Goal: Information Seeking & Learning: Learn about a topic

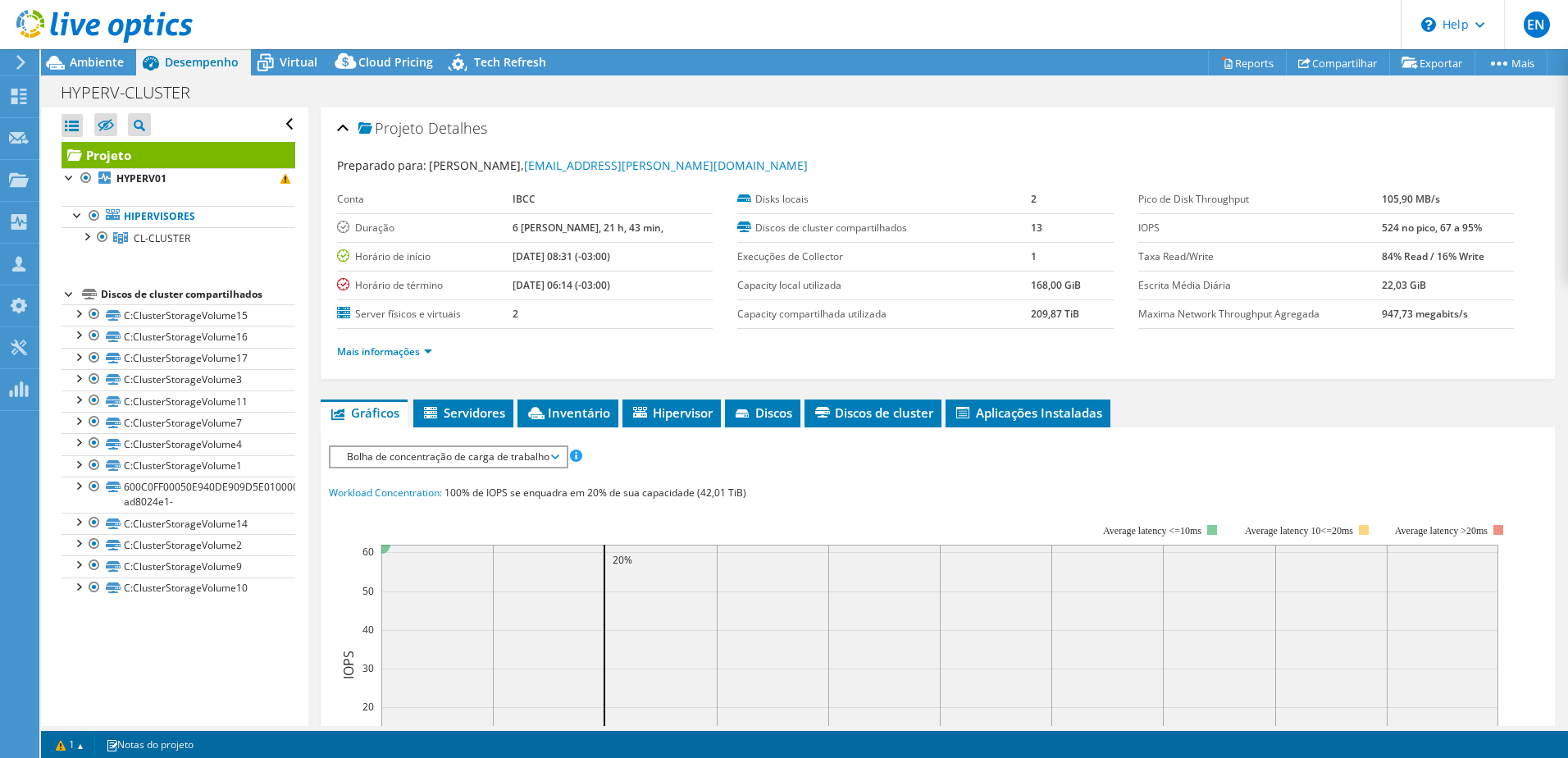
select select "USD"
click at [89, 236] on div at bounding box center [85, 235] width 16 height 16
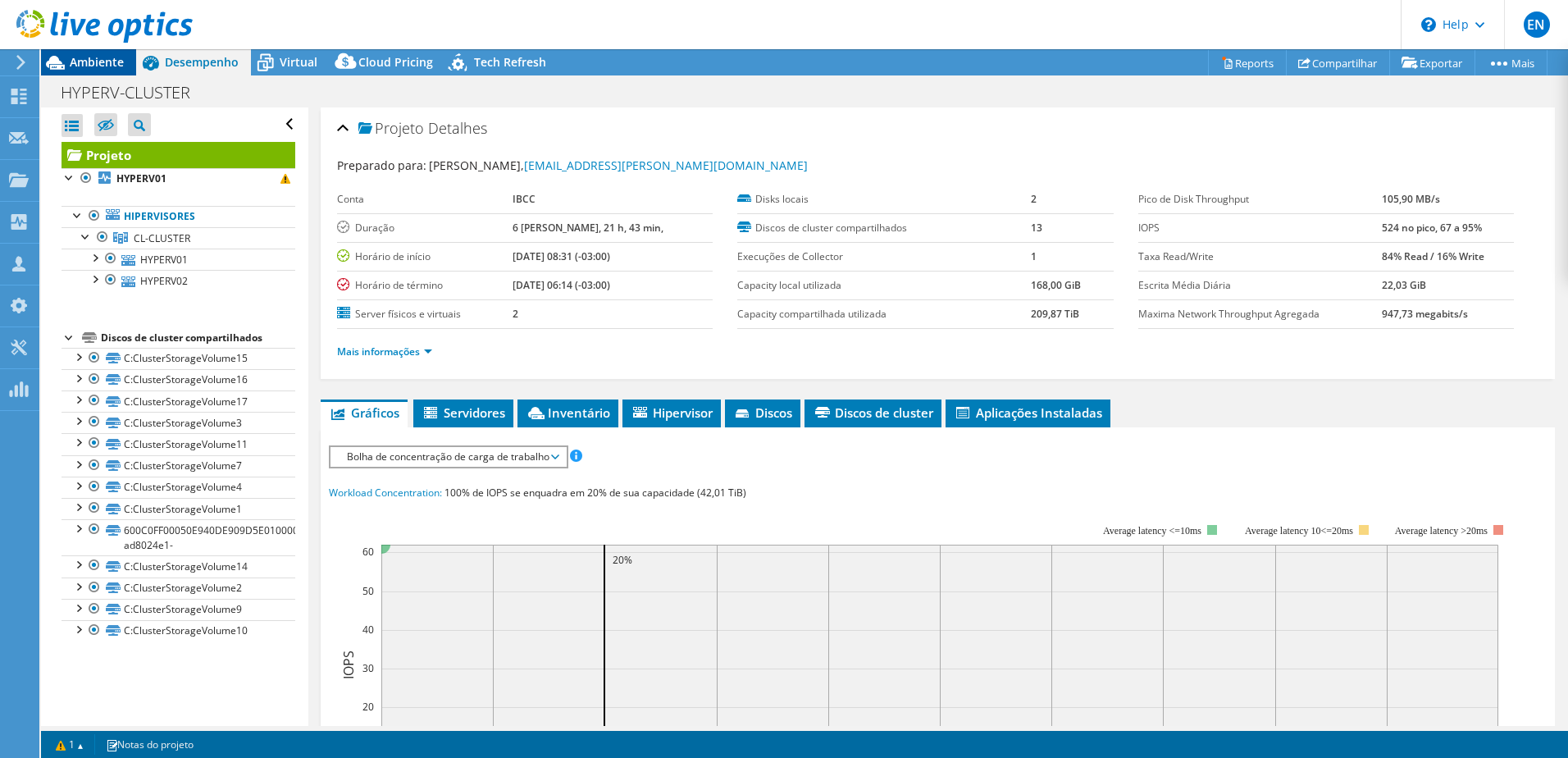
click at [84, 65] on span "Ambiente" at bounding box center [96, 61] width 54 height 15
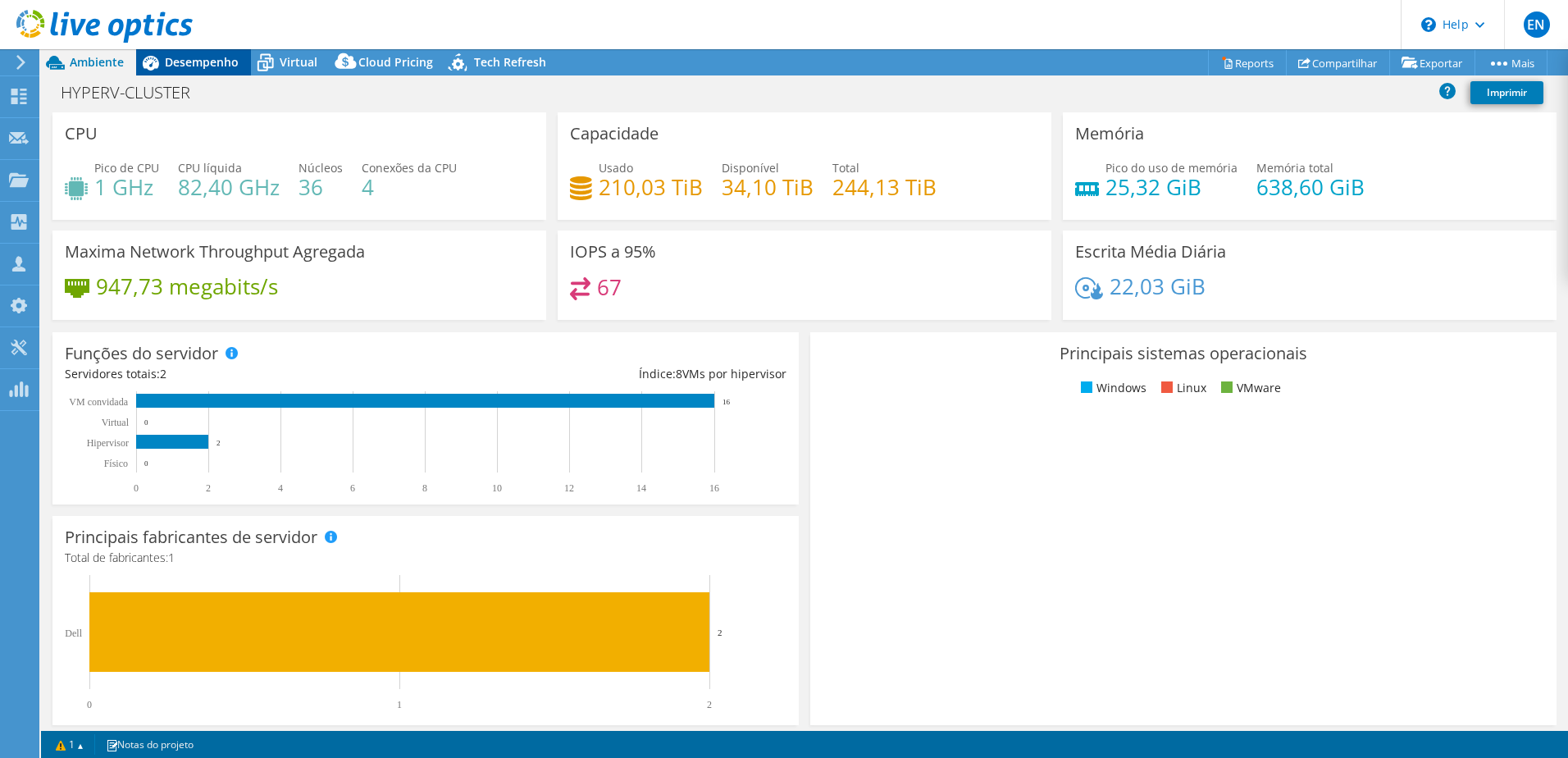
click at [202, 62] on span "Desempenho" at bounding box center [201, 61] width 73 height 15
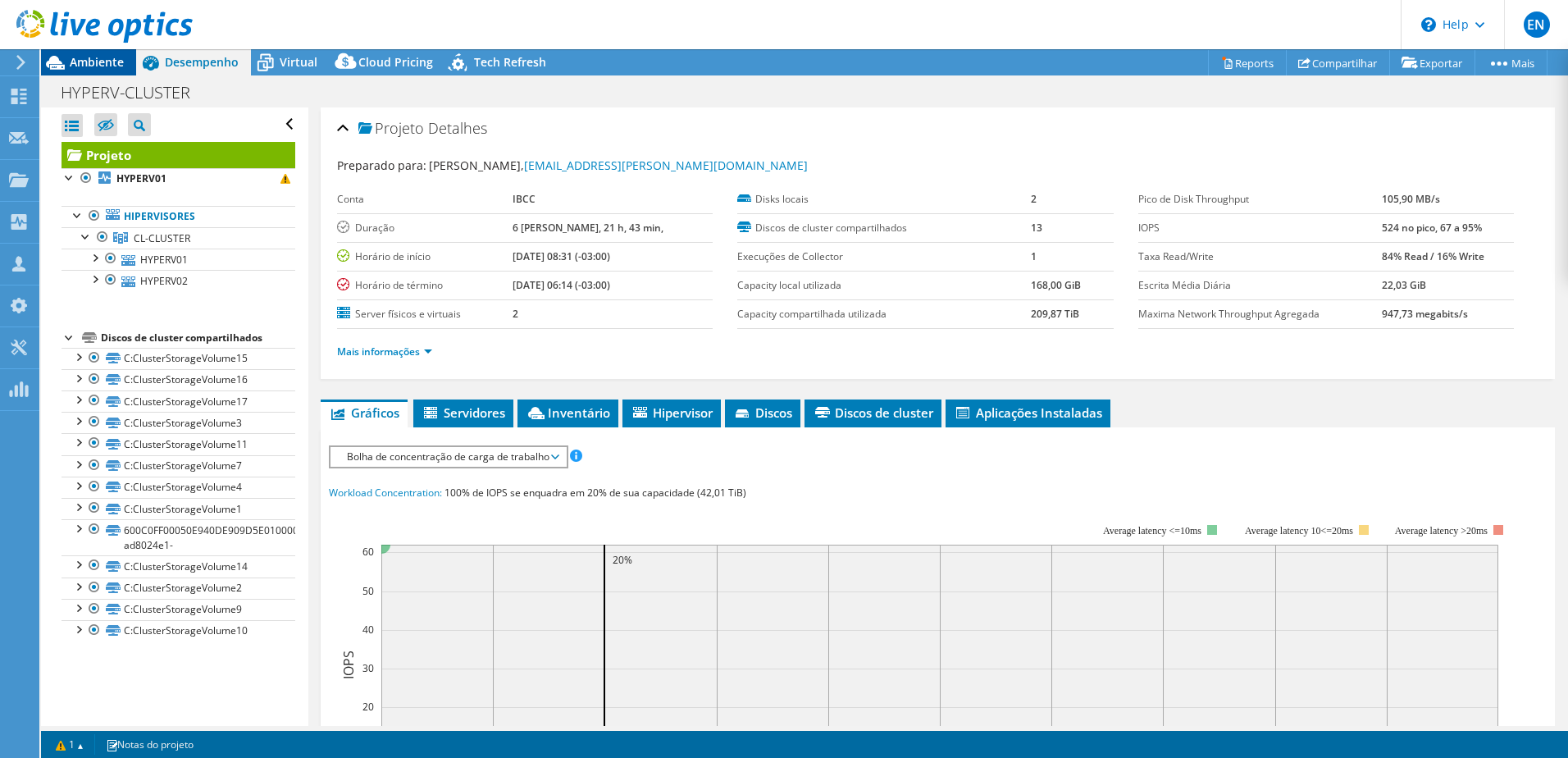
click at [94, 61] on span "Ambiente" at bounding box center [96, 61] width 54 height 15
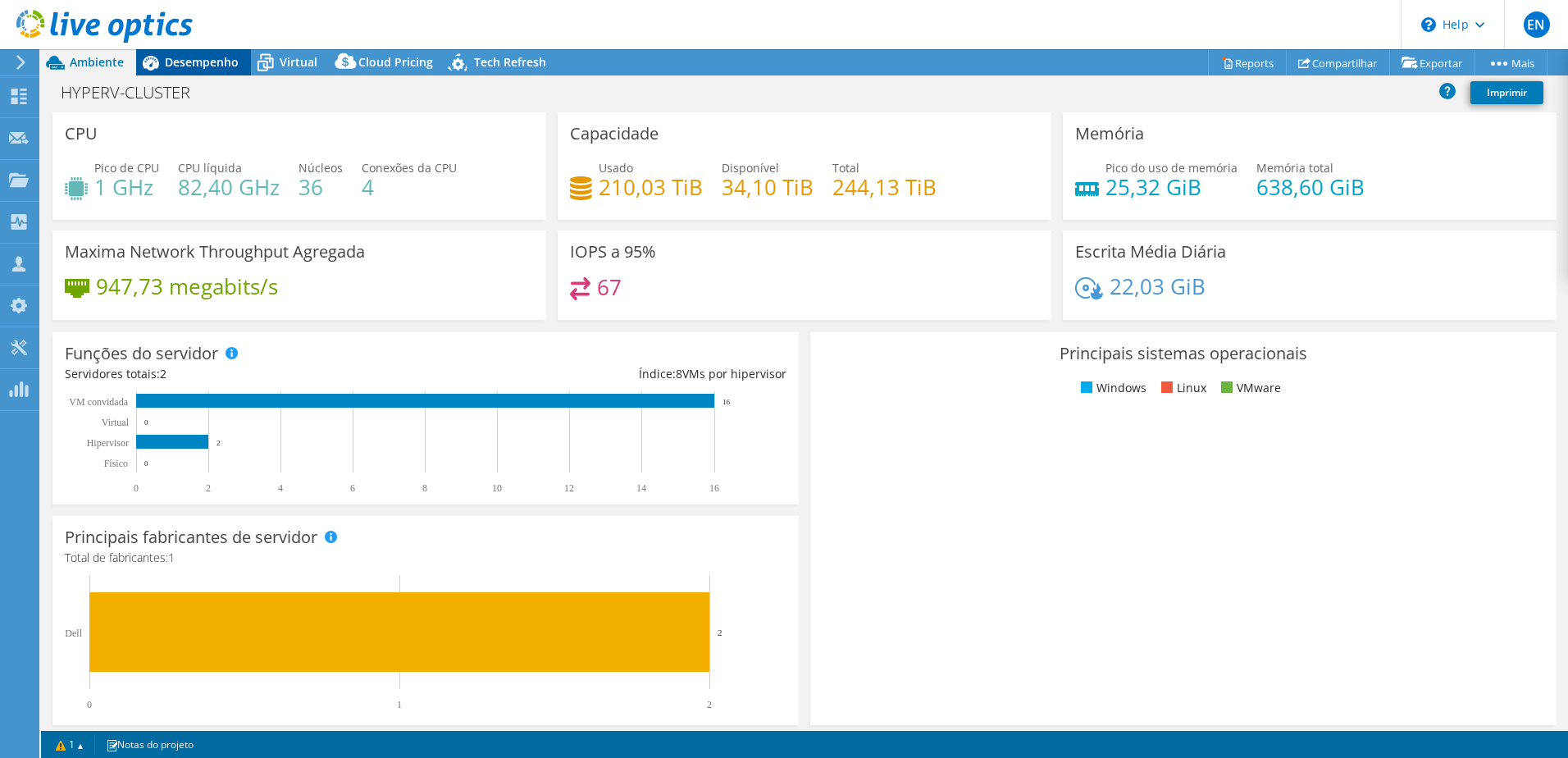
click at [206, 55] on span "Desempenho" at bounding box center [201, 61] width 73 height 15
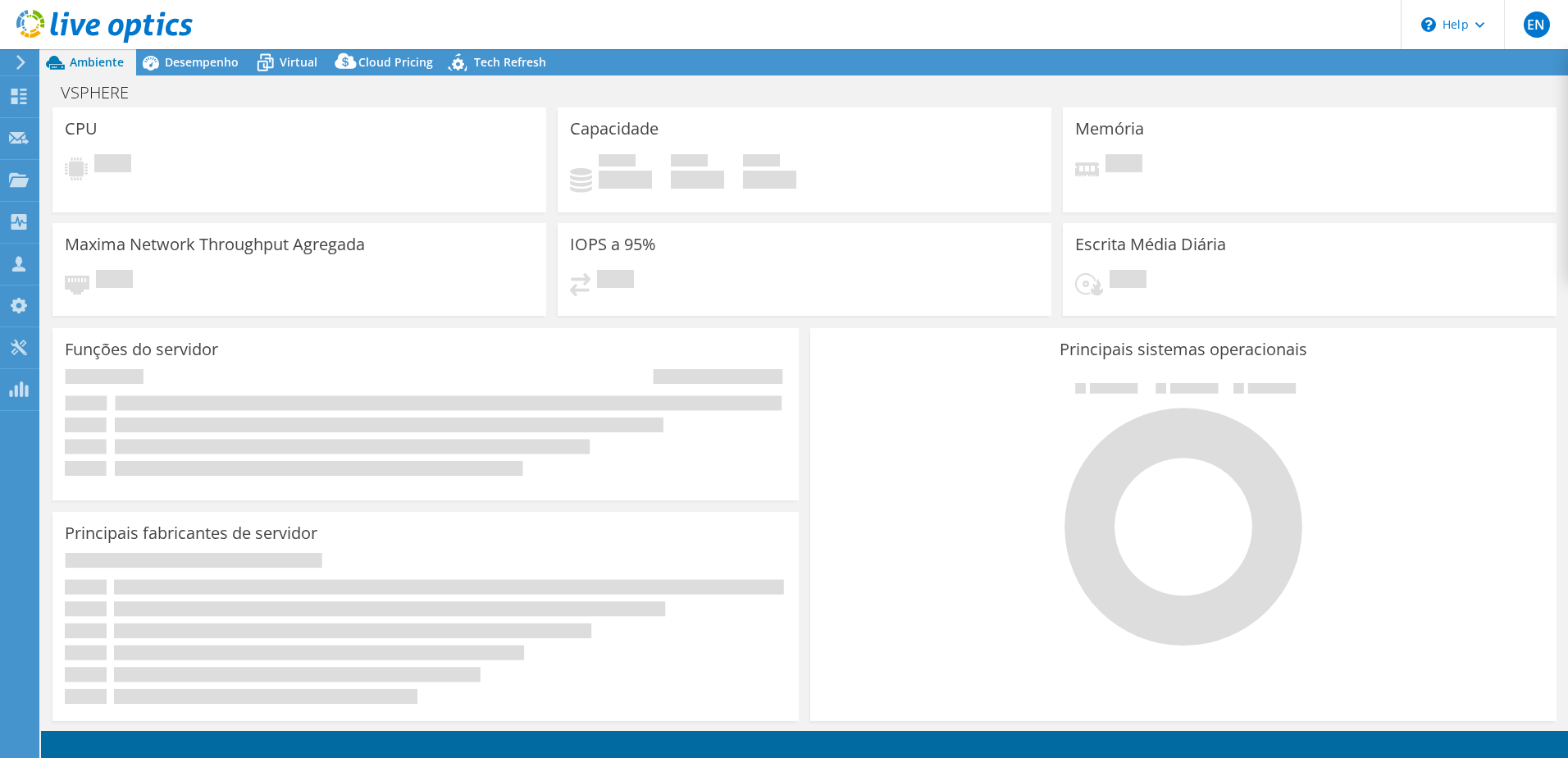
select select "USD"
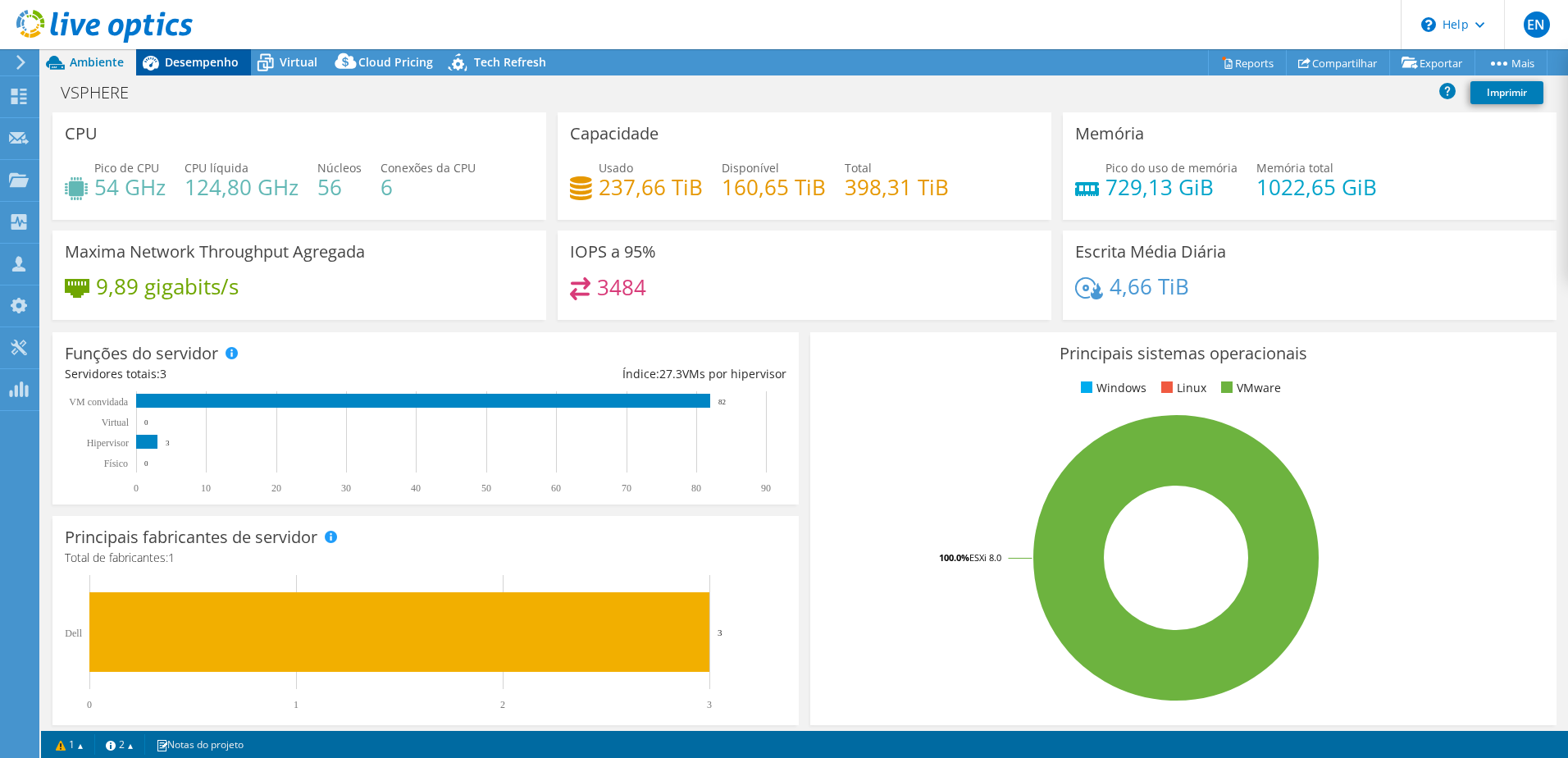
click at [183, 59] on span "Desempenho" at bounding box center [201, 61] width 73 height 15
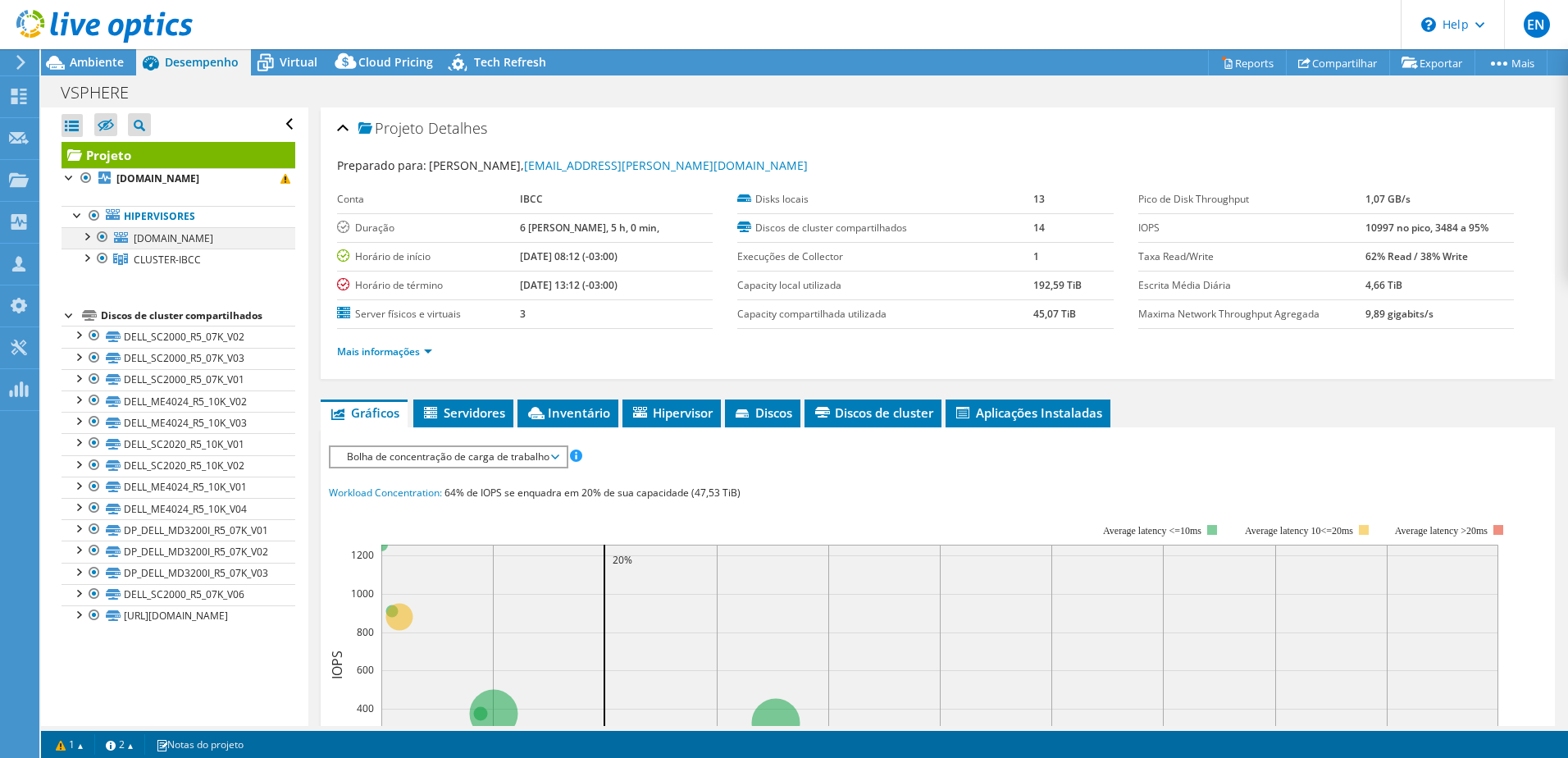
click at [87, 235] on div at bounding box center [85, 235] width 16 height 16
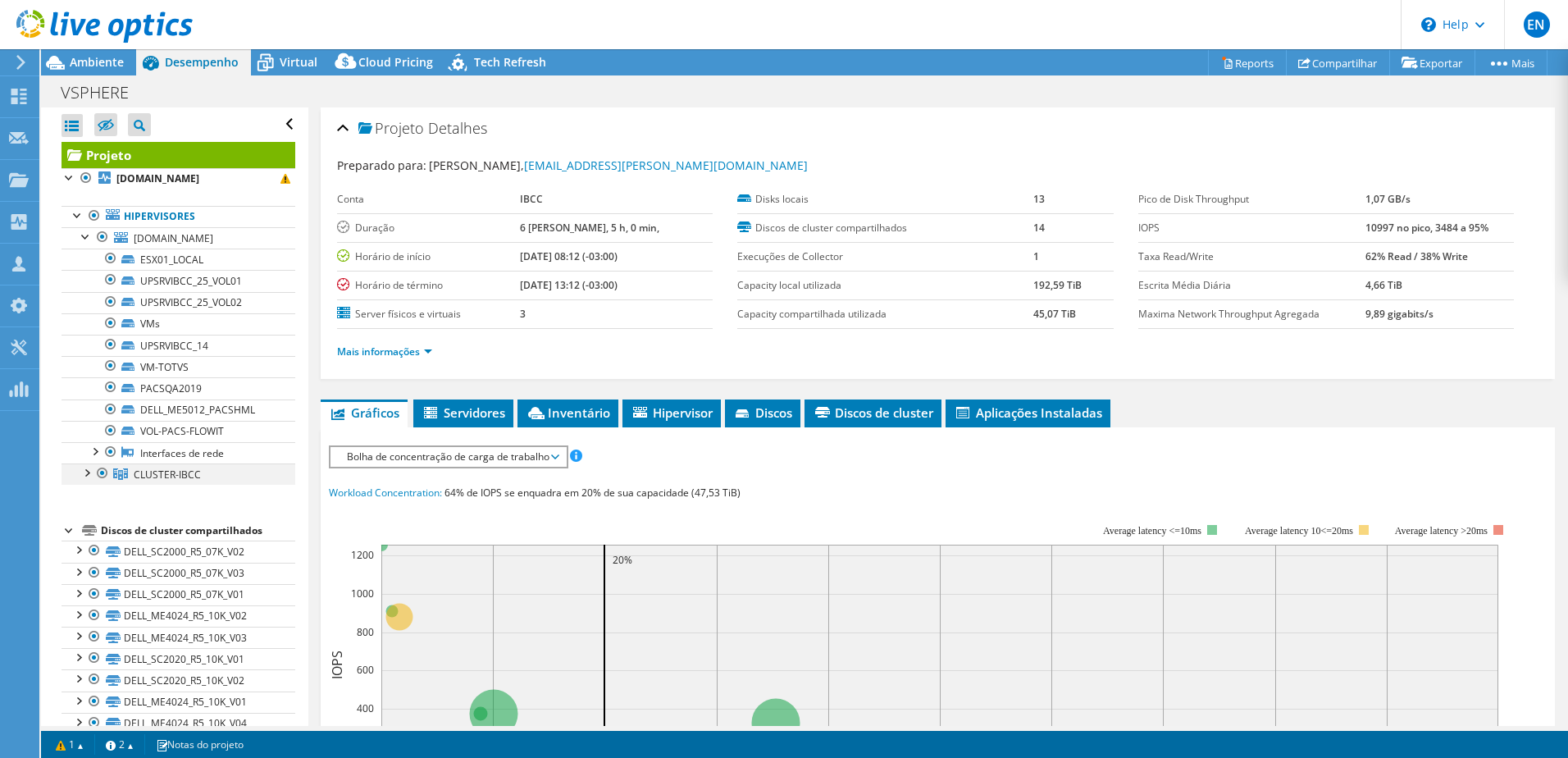
click at [87, 472] on div at bounding box center [85, 471] width 16 height 16
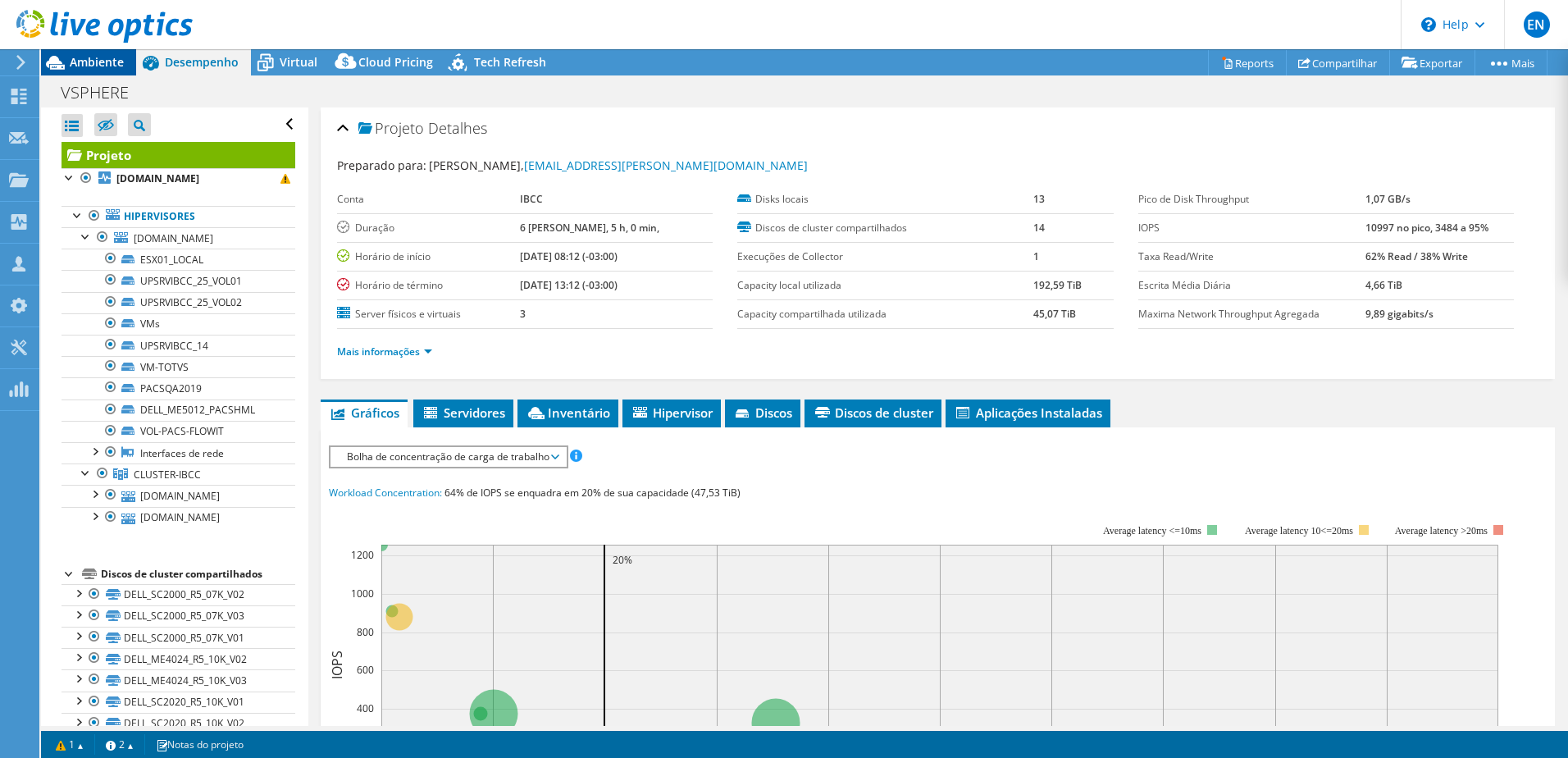
click at [107, 66] on span "Ambiente" at bounding box center [96, 61] width 54 height 15
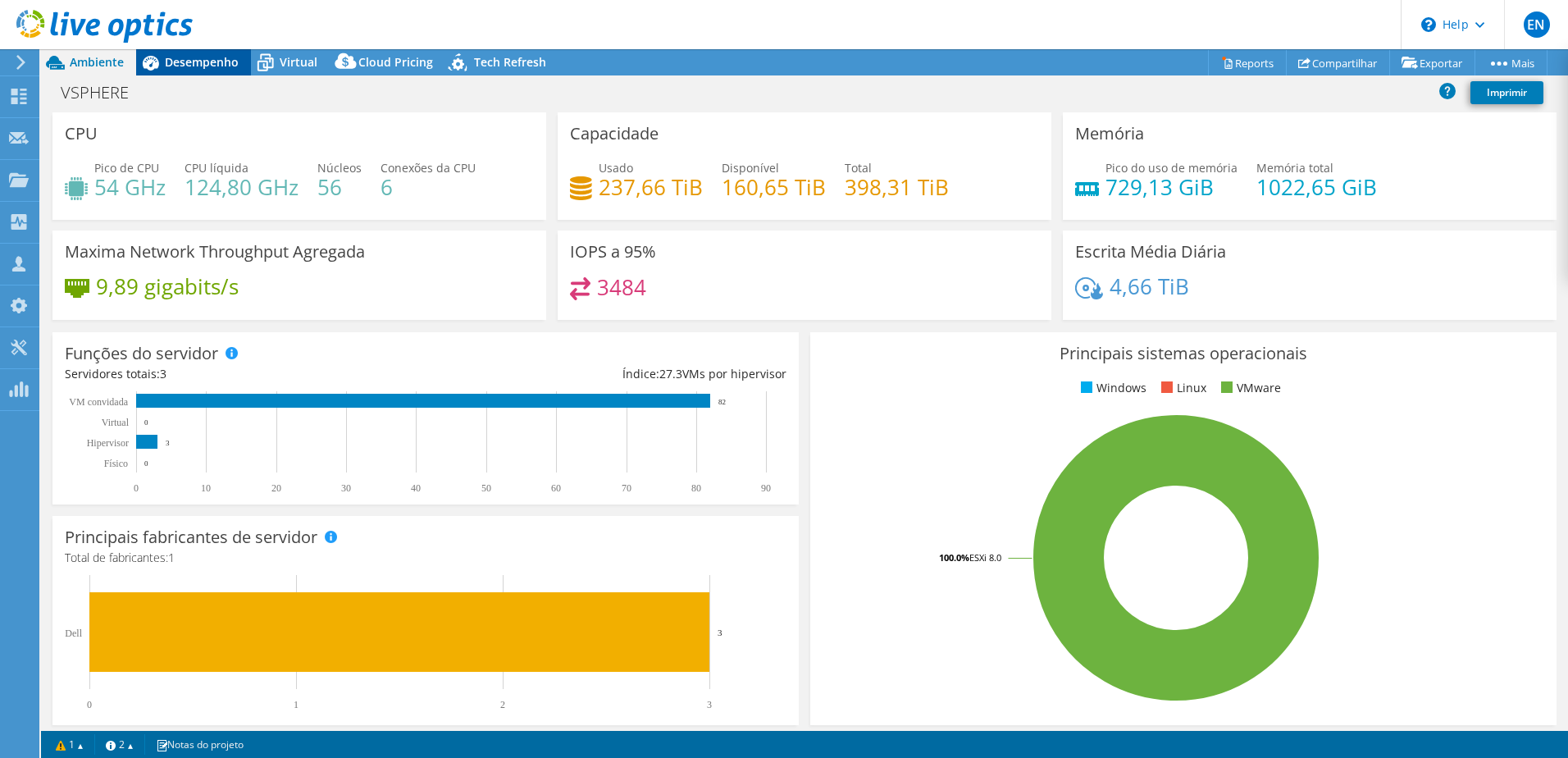
click at [191, 62] on span "Desempenho" at bounding box center [201, 61] width 73 height 15
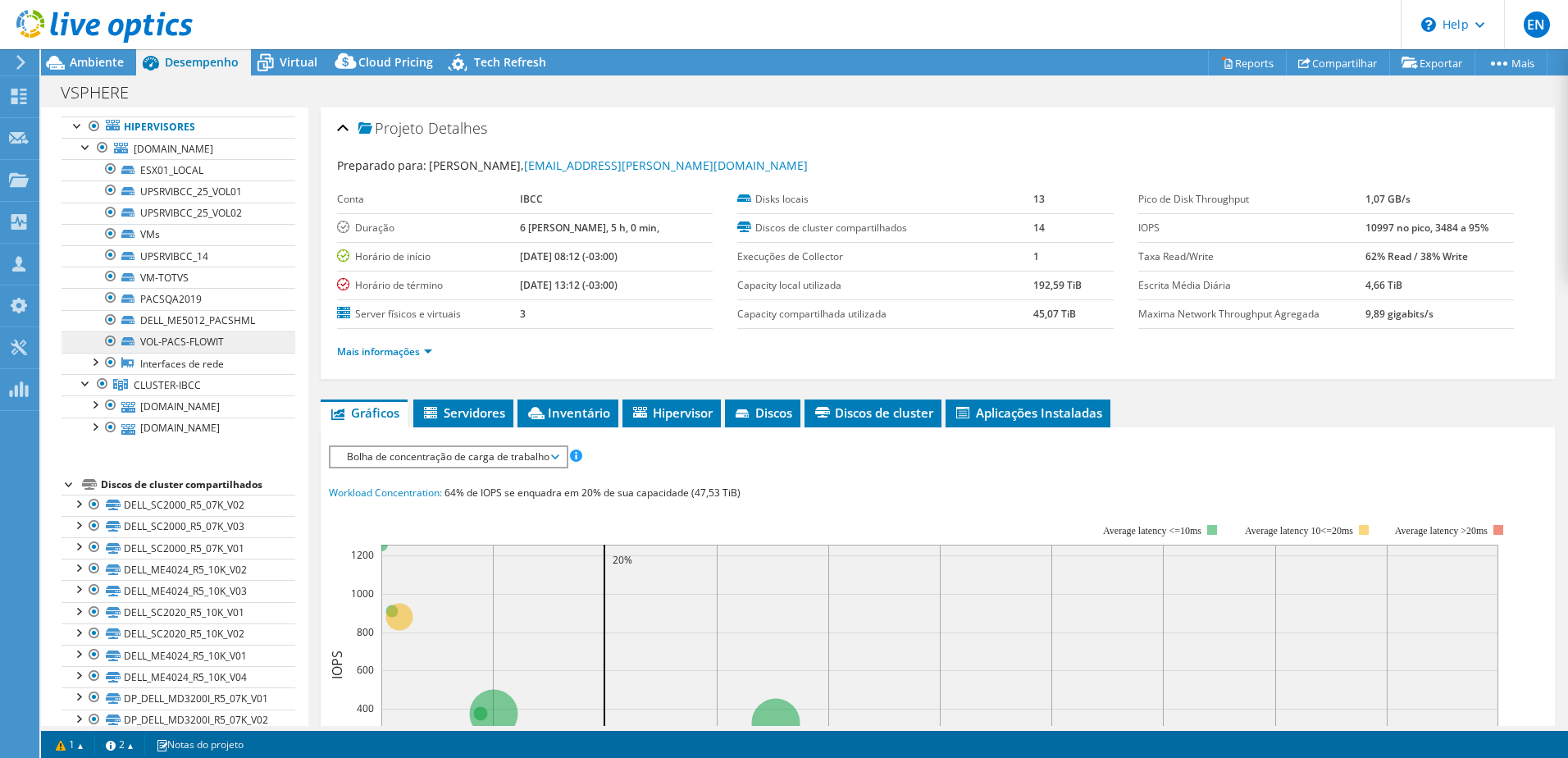
scroll to position [178, 0]
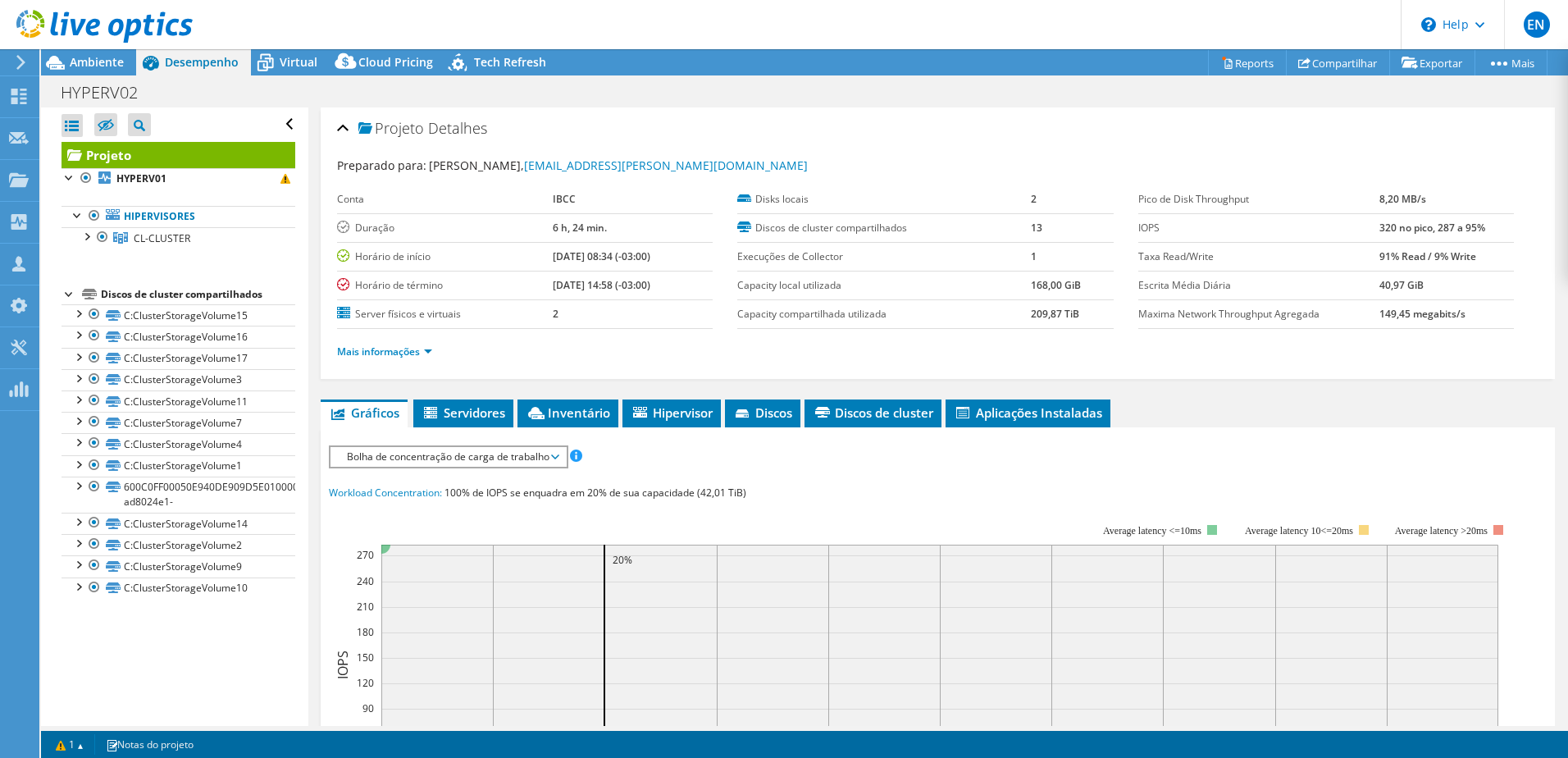
select select "USD"
click at [84, 236] on div at bounding box center [85, 235] width 16 height 16
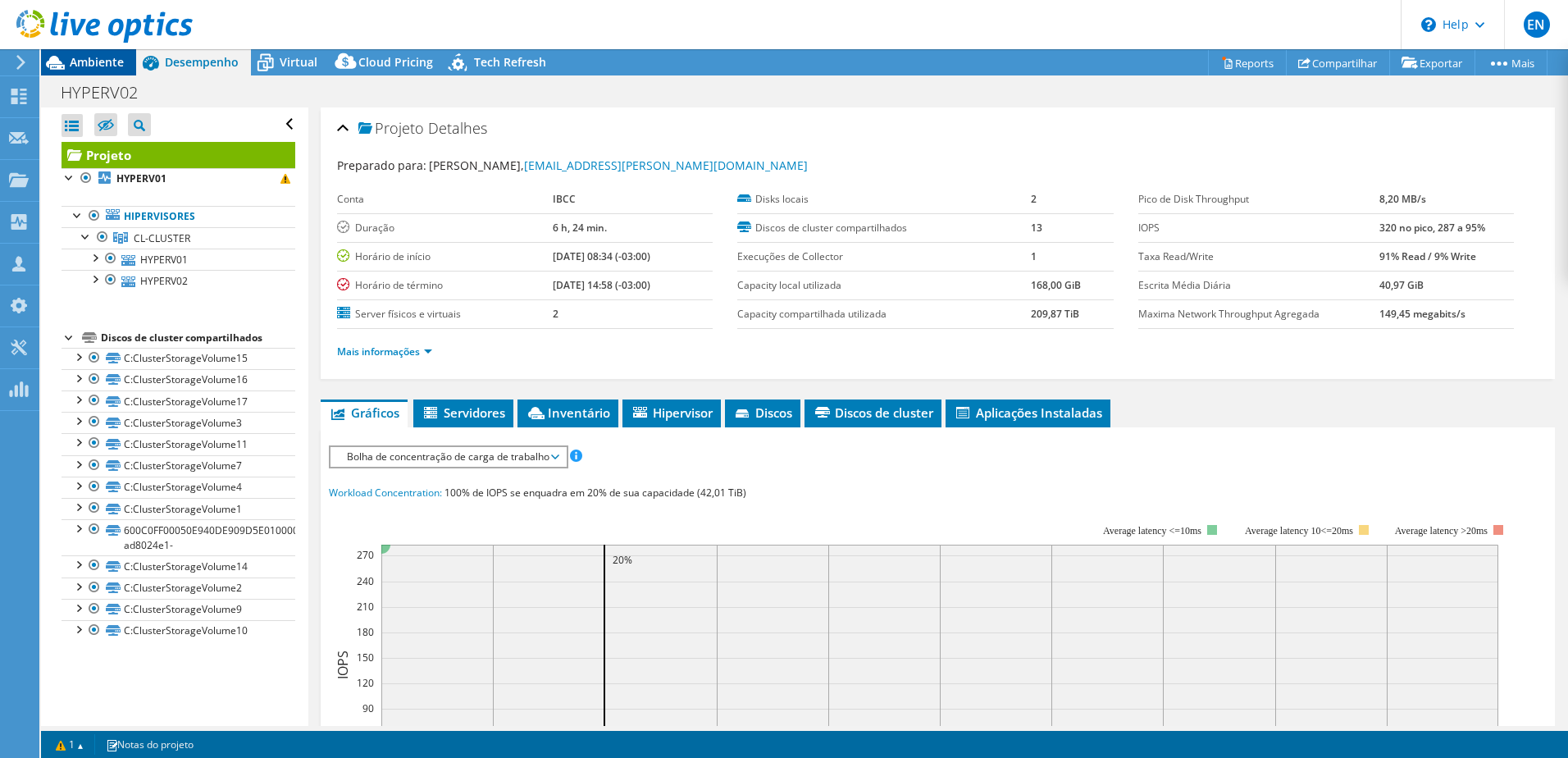
click at [97, 61] on span "Ambiente" at bounding box center [96, 61] width 54 height 15
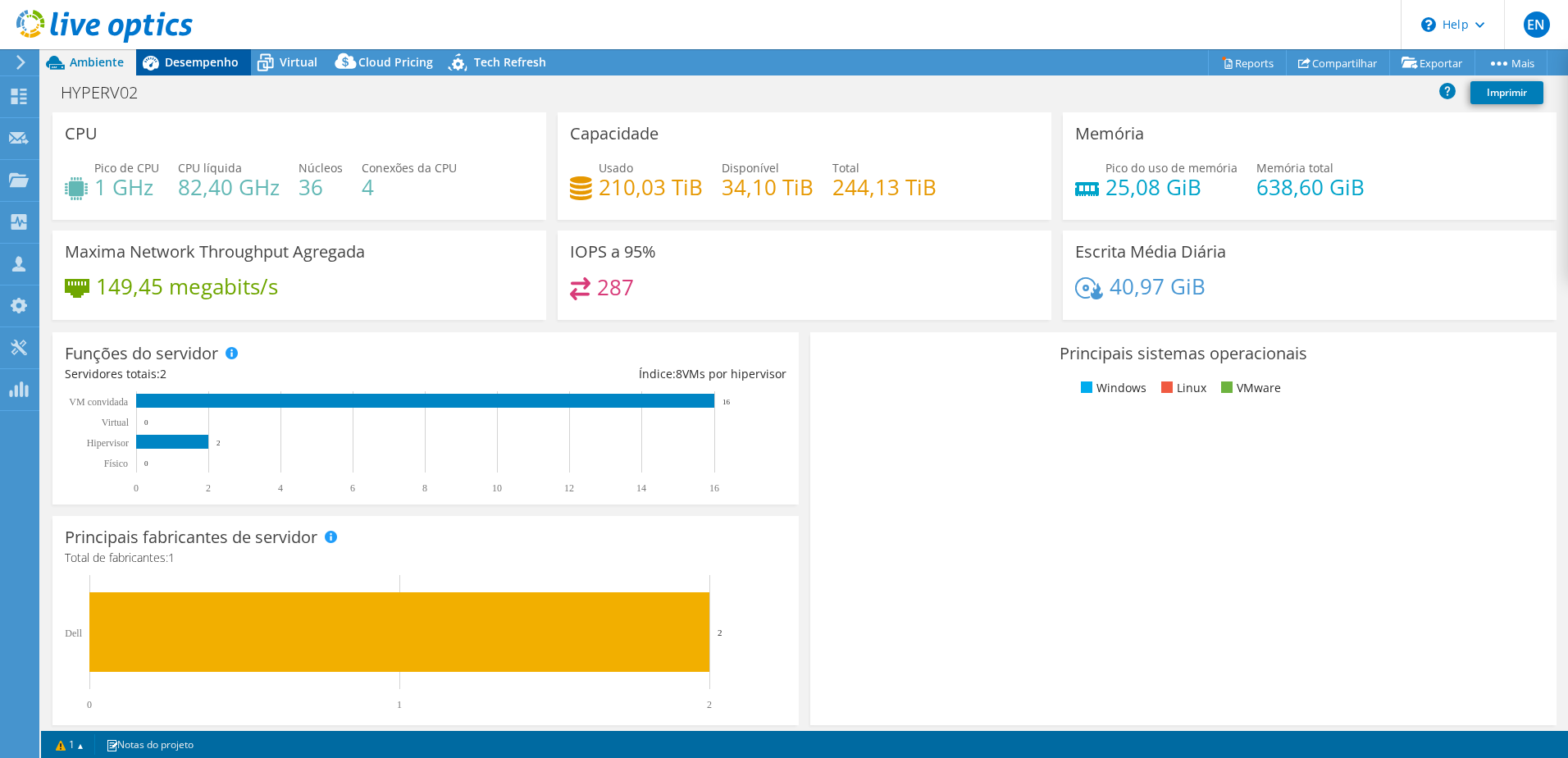
click at [194, 57] on span "Desempenho" at bounding box center [201, 61] width 73 height 15
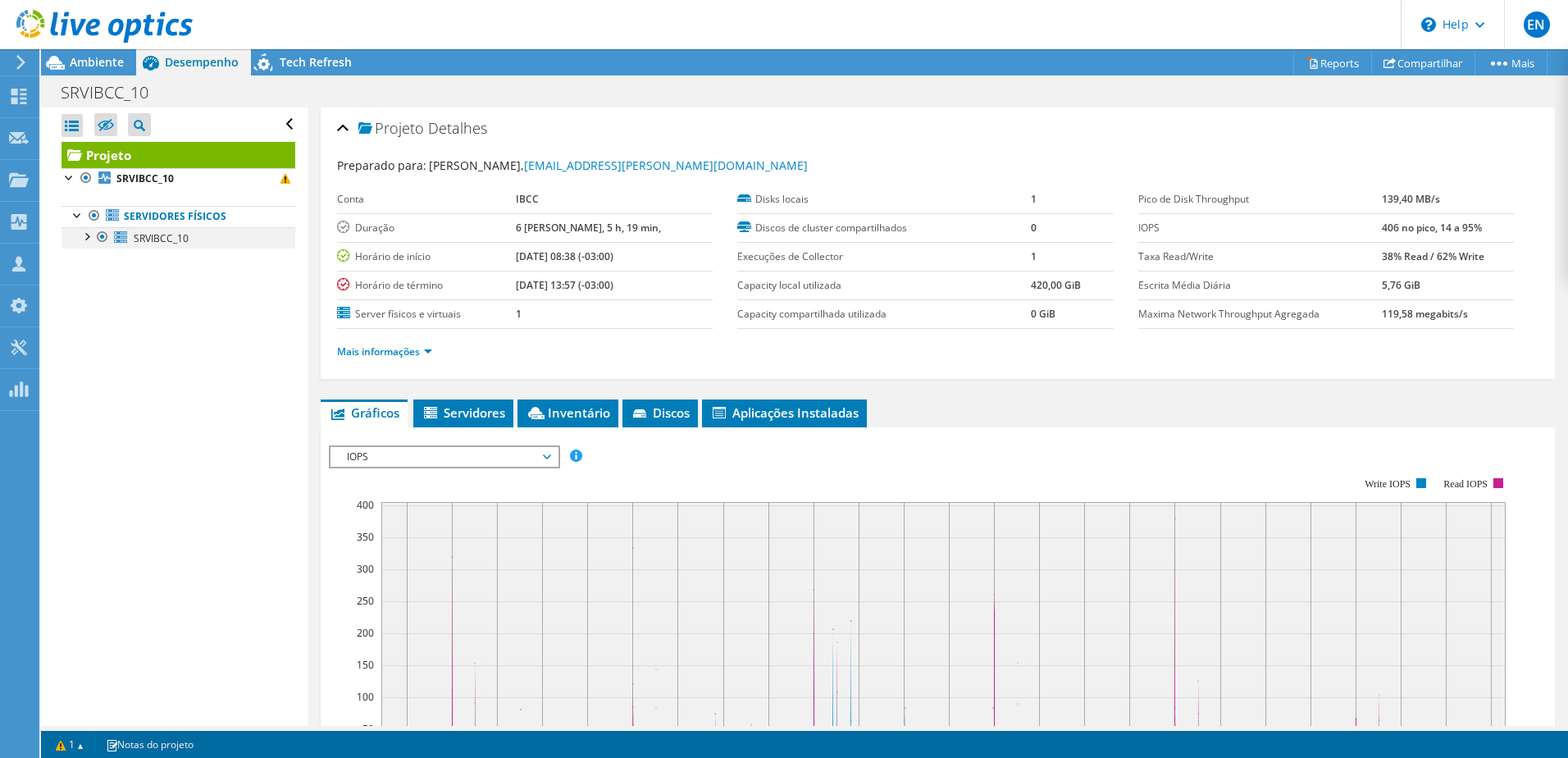
drag, startPoint x: 0, startPoint y: 0, endPoint x: 89, endPoint y: 240, distance: 256.0
click at [89, 240] on div at bounding box center [85, 235] width 16 height 16
click at [85, 67] on span "Ambiente" at bounding box center [96, 61] width 54 height 15
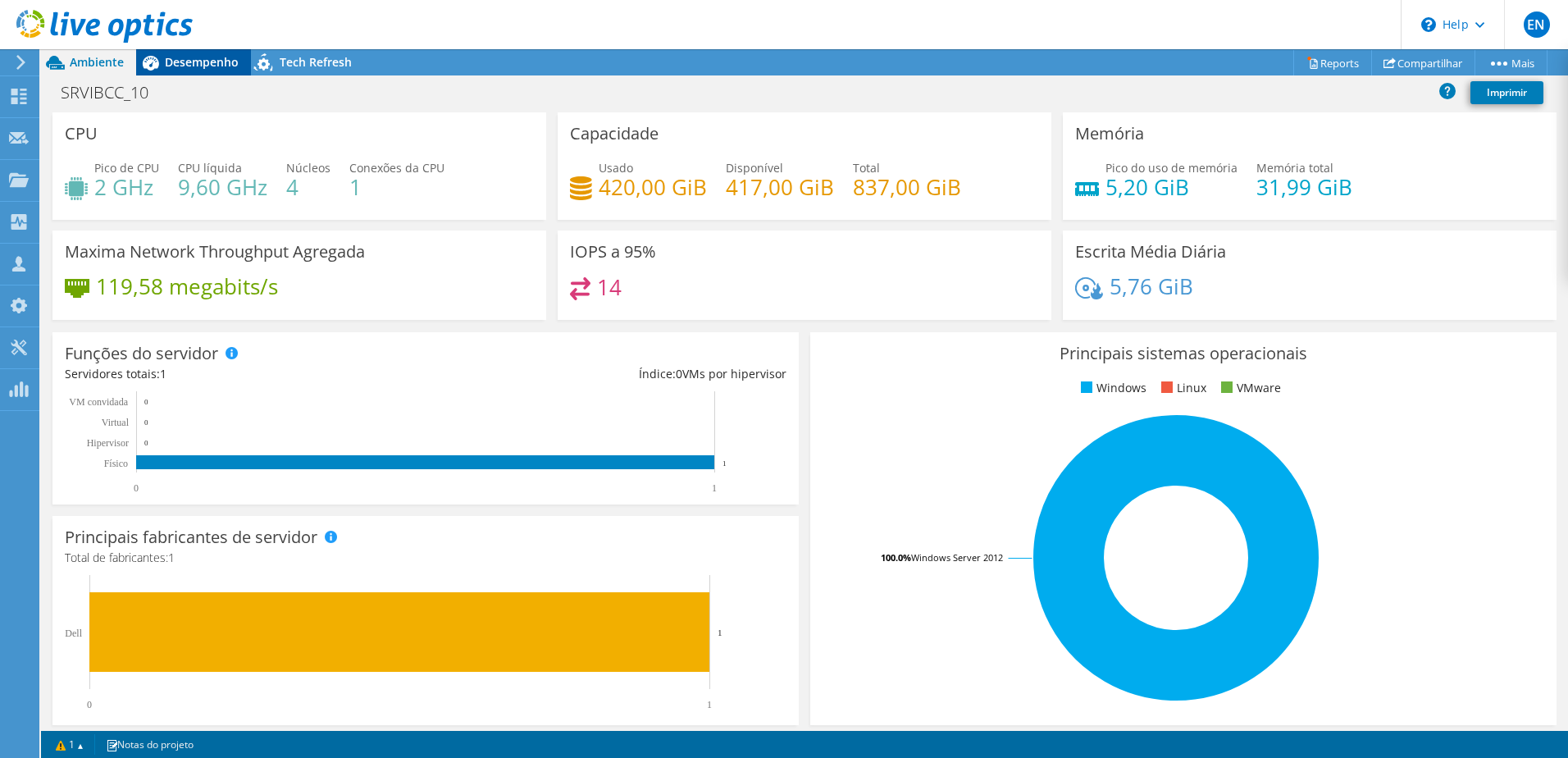
click at [178, 56] on span "Desempenho" at bounding box center [201, 61] width 73 height 15
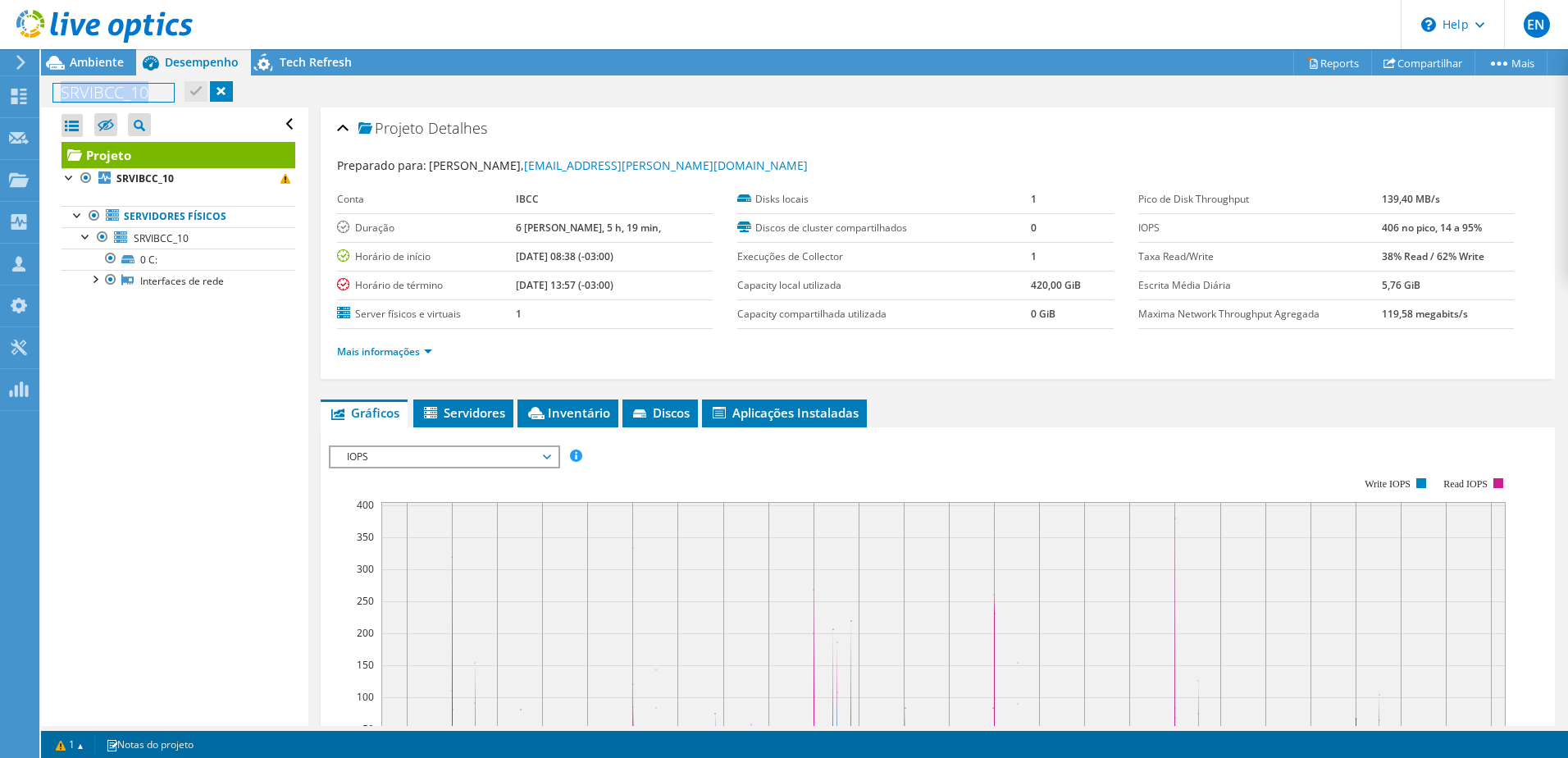
drag, startPoint x: 67, startPoint y: 93, endPoint x: 151, endPoint y: 95, distance: 84.0
click at [151, 95] on h1 "SRVIBCC_10" at bounding box center [113, 92] width 120 height 18
copy h1 "SRVIBCC_10"
click at [173, 434] on div "Abrir Todos Fechar Todos Ocultar nós excluídos Filtro de árvore do projeto" at bounding box center [174, 417] width 266 height 619
click at [105, 67] on span "Ambiente" at bounding box center [96, 61] width 54 height 15
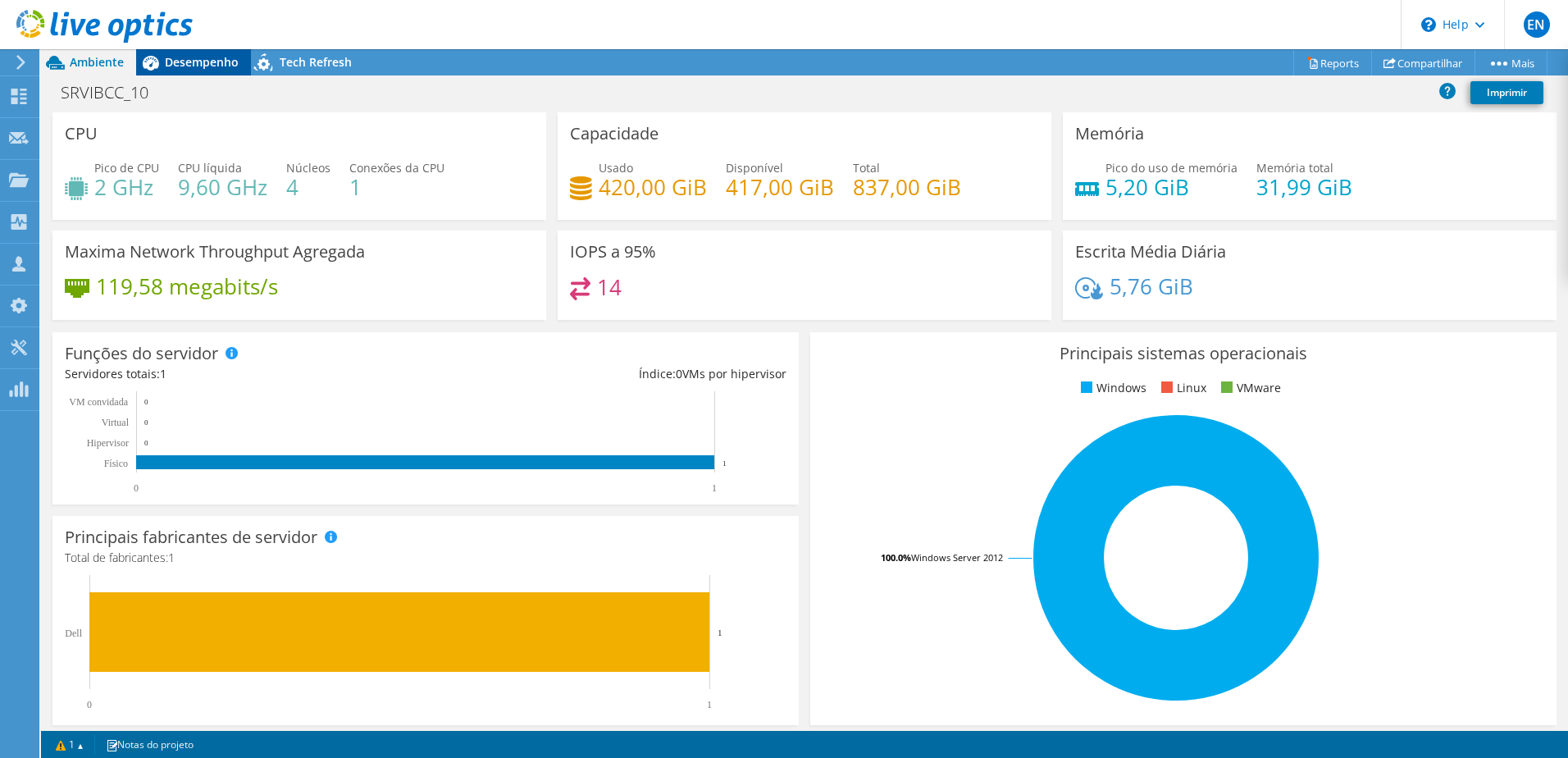
click at [216, 61] on span "Desempenho" at bounding box center [201, 61] width 73 height 15
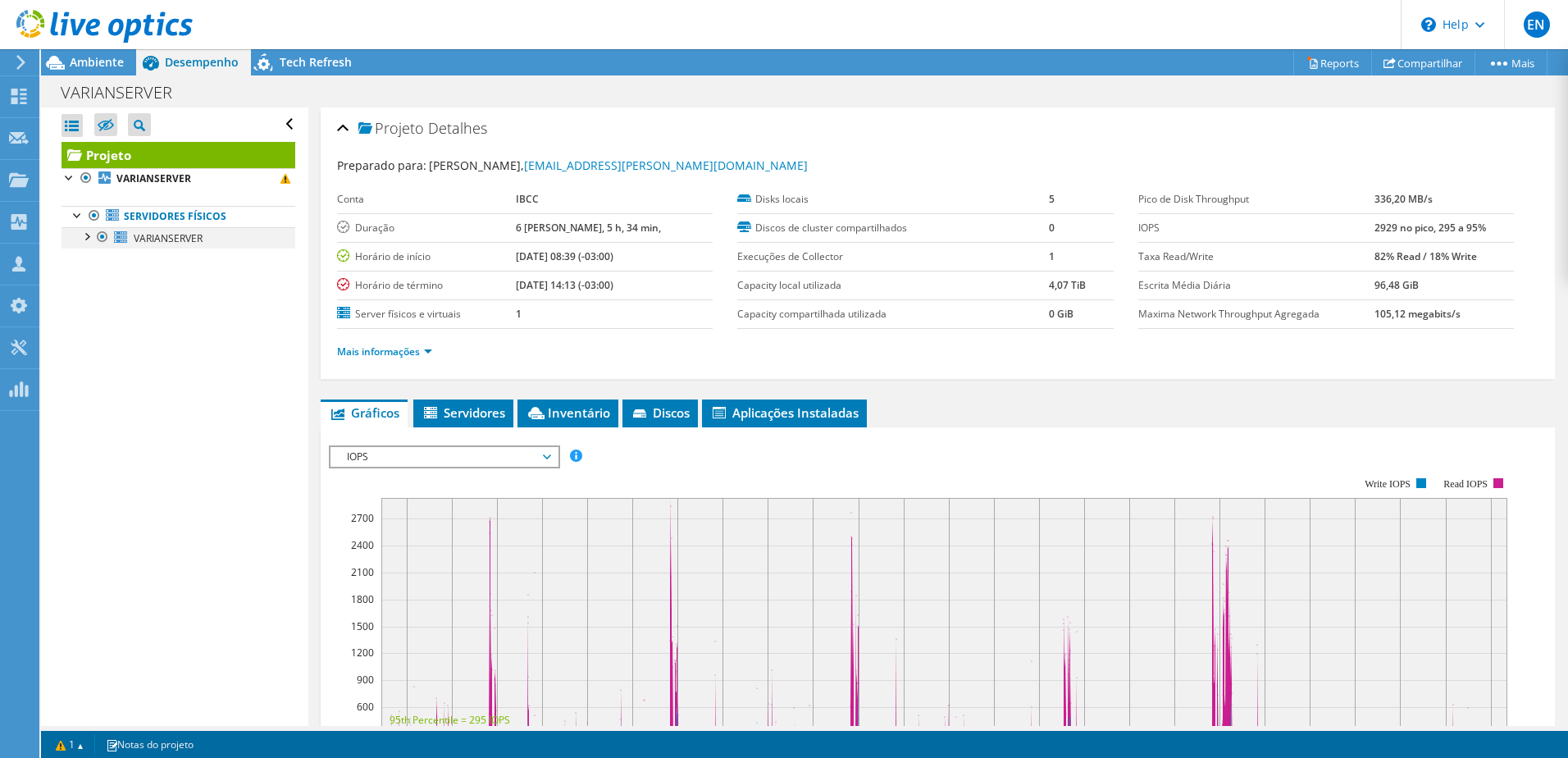
click at [87, 236] on div at bounding box center [85, 235] width 16 height 16
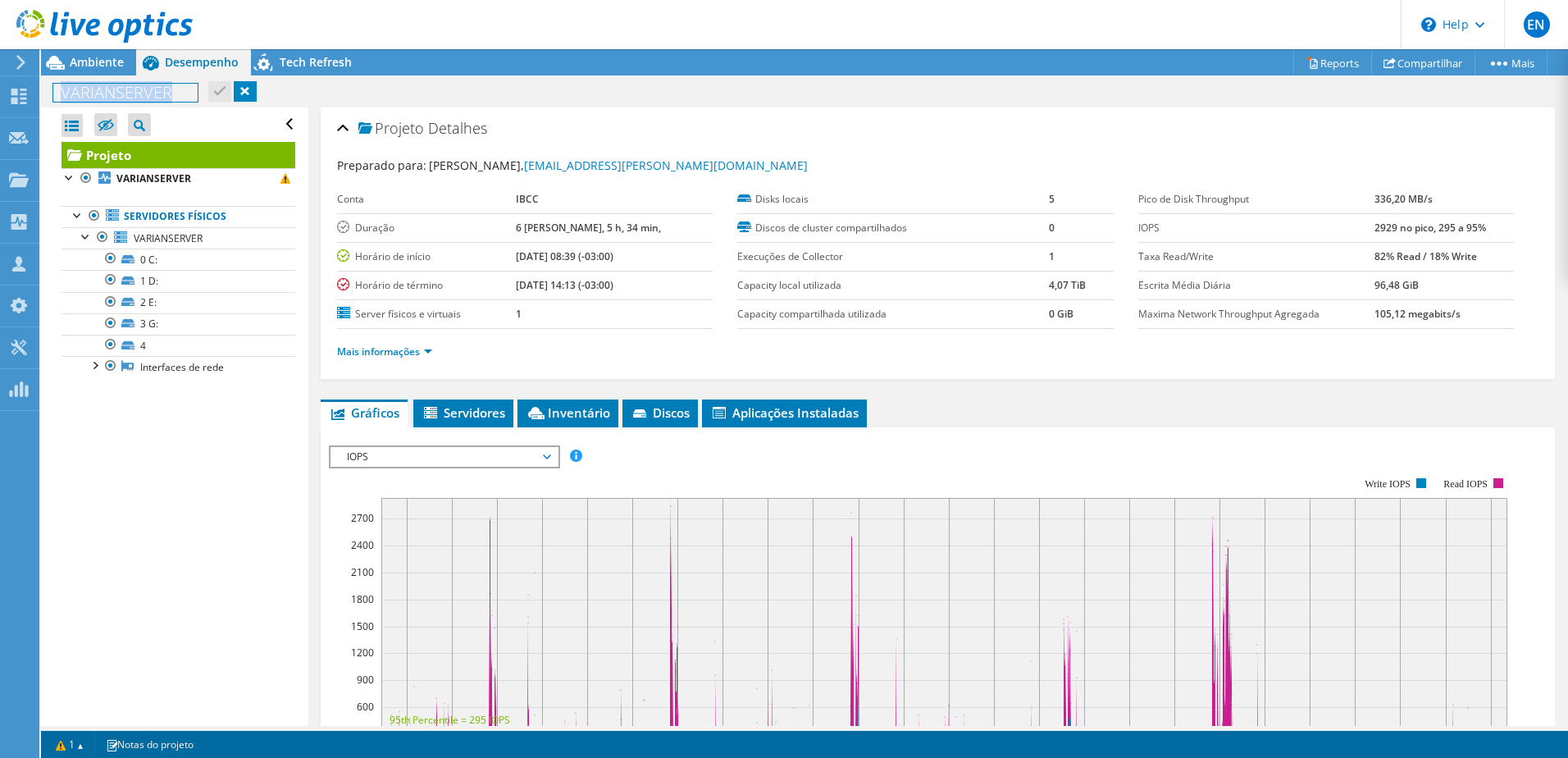
drag, startPoint x: 60, startPoint y: 90, endPoint x: 186, endPoint y: 92, distance: 126.0
click at [186, 92] on h1 "VARIANSERVER" at bounding box center [125, 92] width 144 height 18
copy h1 "VARIANSERVER"
click at [161, 471] on div "Abrir Todos Fechar Todos Ocultar nós excluídos Filtro de árvore do projeto" at bounding box center [174, 417] width 266 height 619
click at [83, 61] on span "Ambiente" at bounding box center [96, 61] width 54 height 15
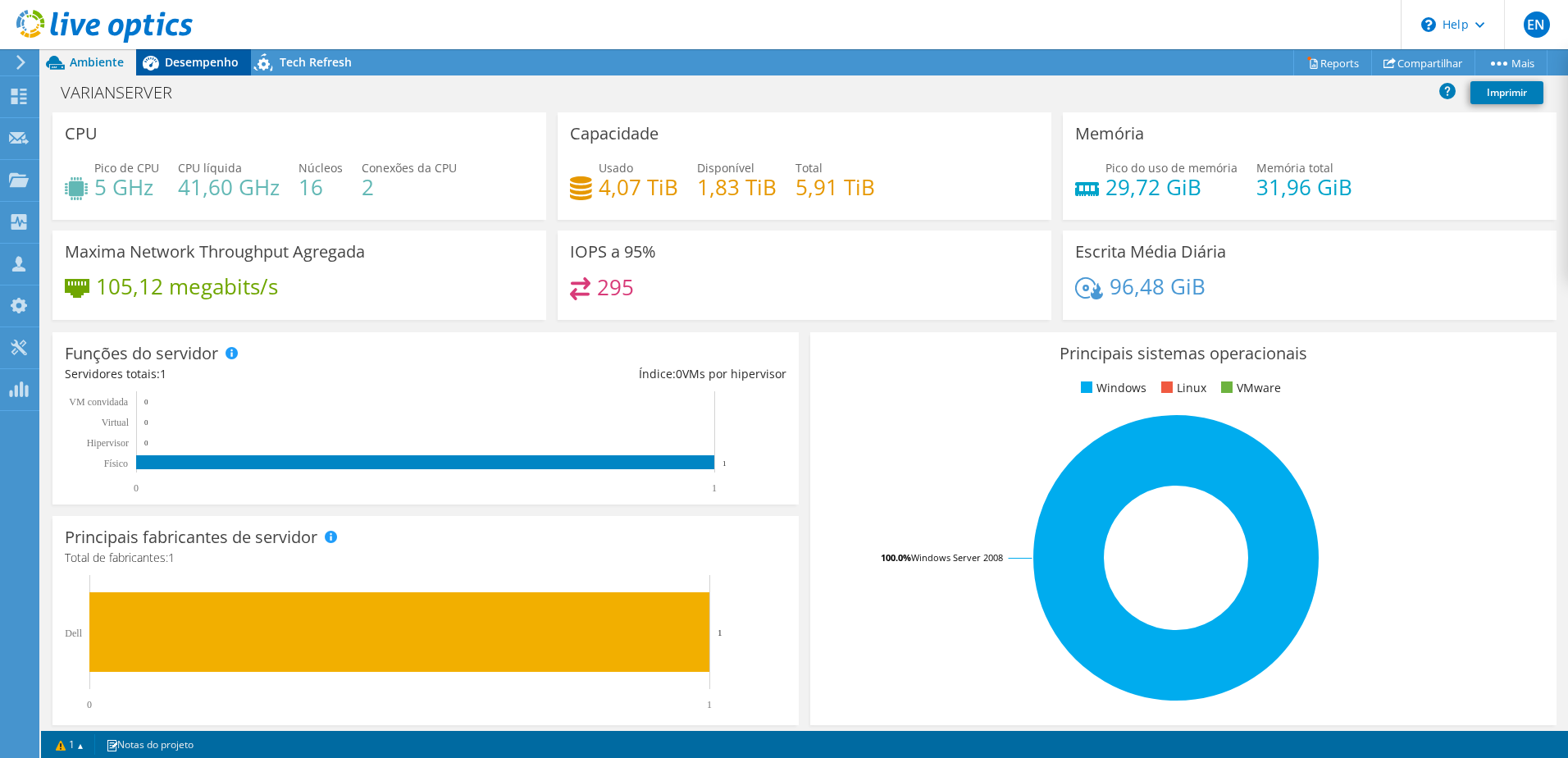
click at [208, 54] on span "Desempenho" at bounding box center [201, 61] width 73 height 15
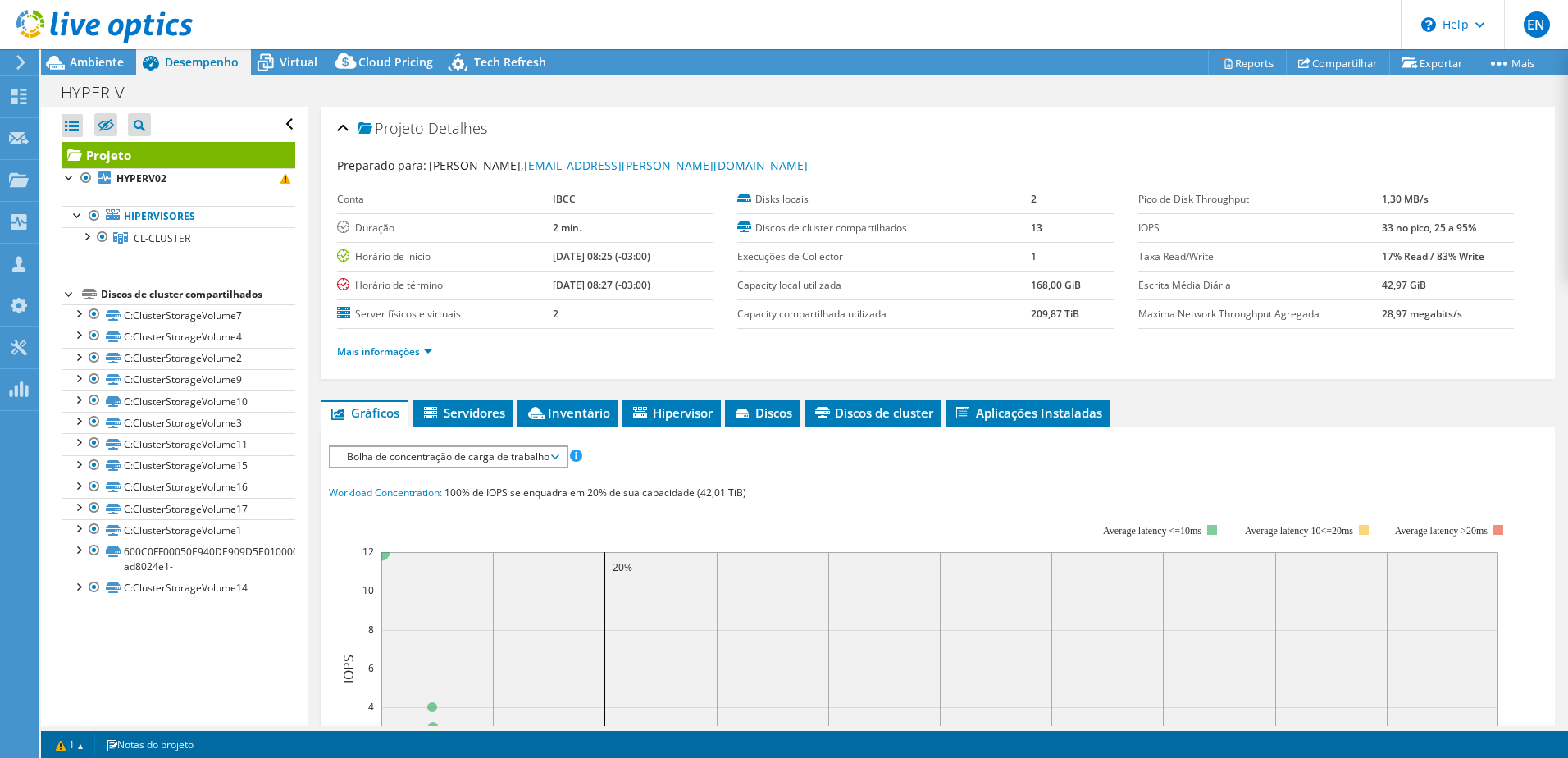
select select "USD"
click at [84, 236] on div at bounding box center [85, 235] width 16 height 16
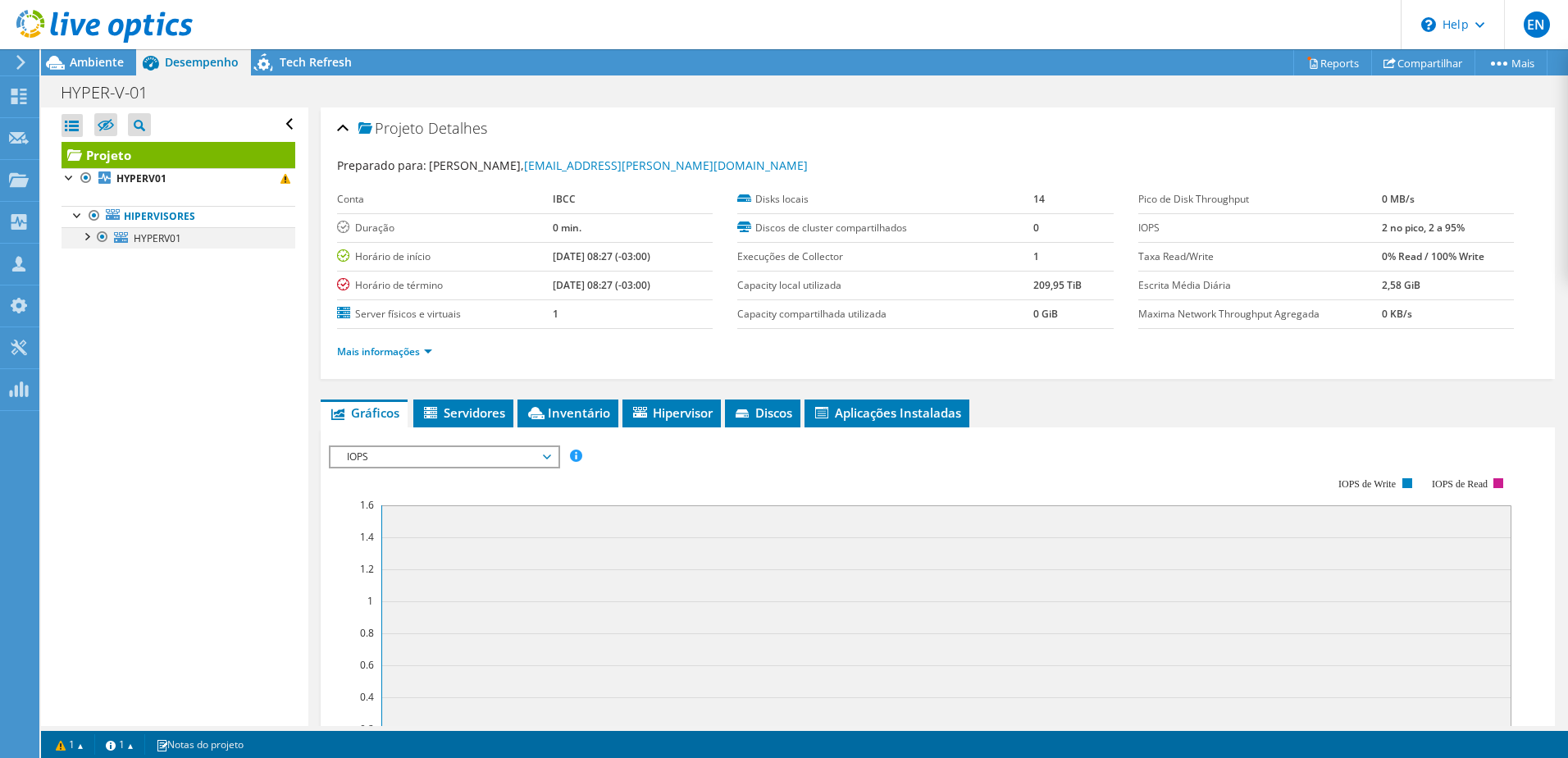
click at [85, 237] on div at bounding box center [85, 235] width 16 height 16
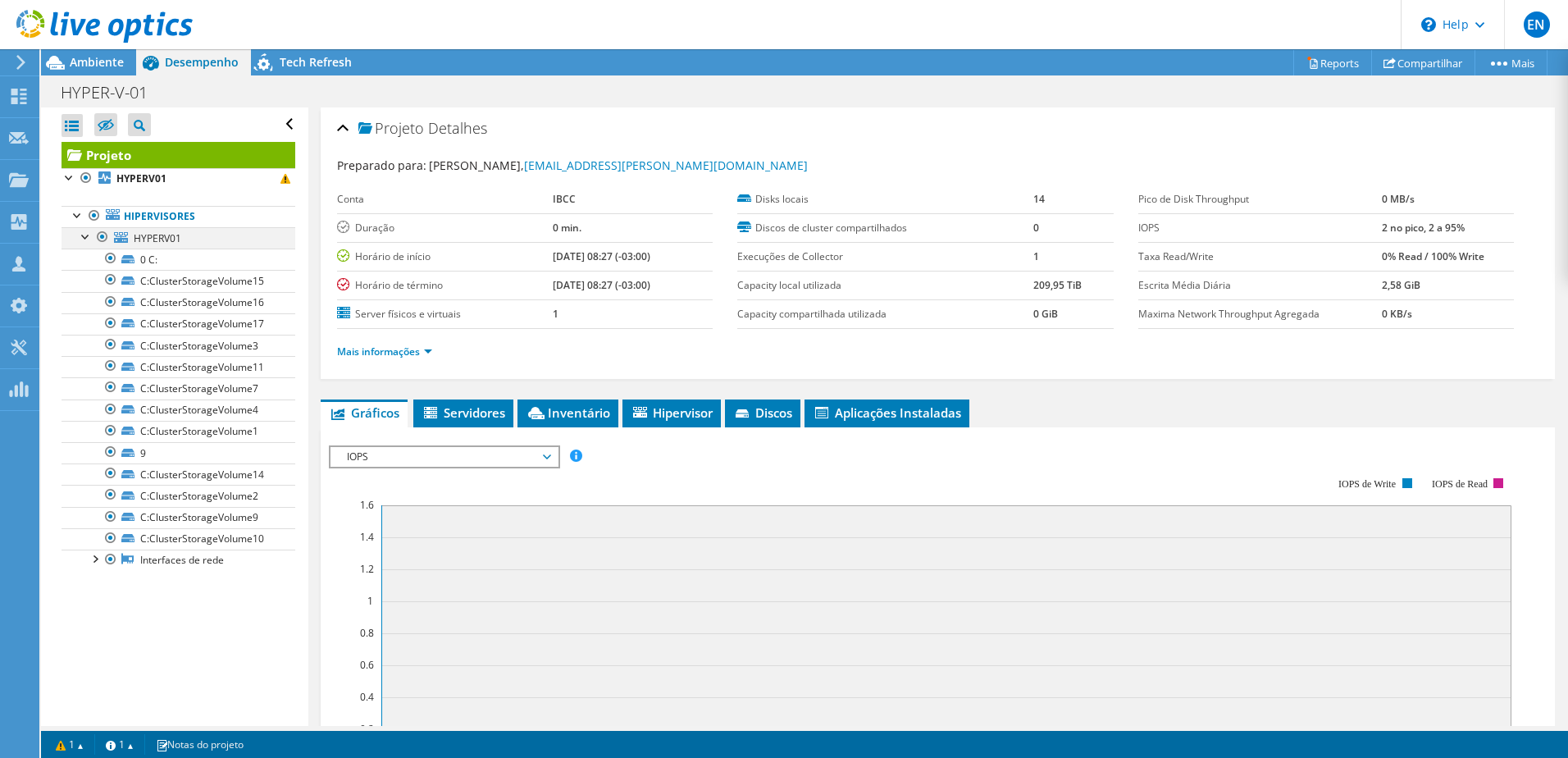
click at [84, 235] on div at bounding box center [85, 235] width 16 height 16
